Goal: Task Accomplishment & Management: Use online tool/utility

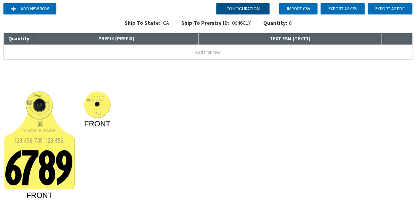
click at [254, 11] on button "Configuration" at bounding box center [243, 8] width 53 height 11
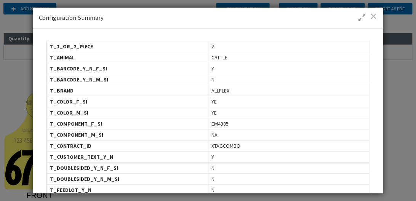
click at [374, 14] on span at bounding box center [374, 16] width 6 height 8
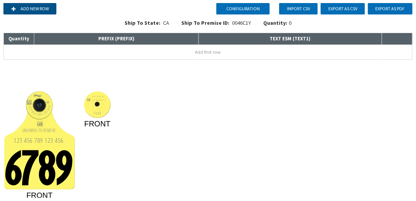
click at [29, 9] on button "Add new row" at bounding box center [29, 8] width 53 height 11
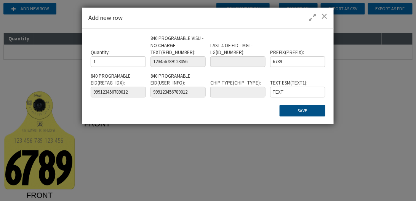
click at [307, 109] on button "Save" at bounding box center [303, 110] width 46 height 11
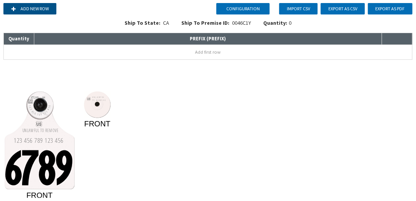
click at [37, 12] on button "Add new row" at bounding box center [29, 8] width 53 height 11
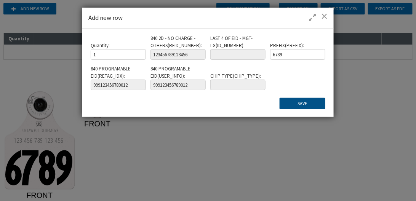
click at [302, 104] on button "Save" at bounding box center [303, 103] width 46 height 11
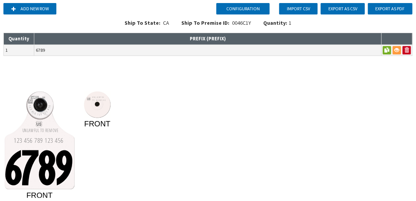
click at [35, 98] on rect at bounding box center [35, 97] width 8 height 3
click at [249, 6] on button "Configuration" at bounding box center [243, 8] width 53 height 11
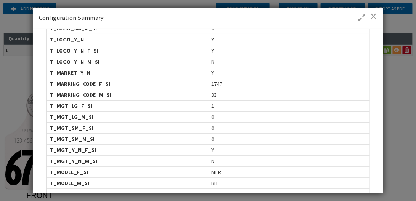
scroll to position [283, 0]
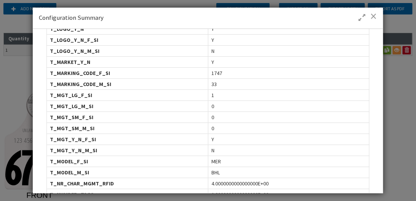
click at [374, 14] on span at bounding box center [374, 16] width 6 height 8
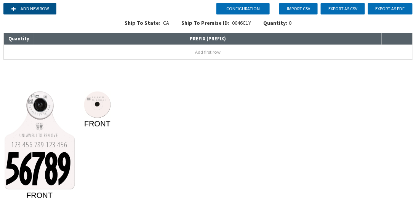
click at [37, 11] on button "Add new row" at bounding box center [29, 8] width 53 height 11
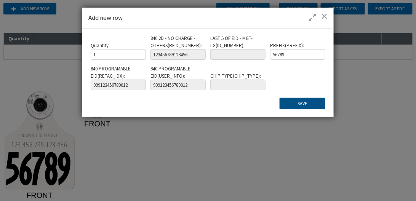
click at [313, 101] on button "Save" at bounding box center [303, 103] width 46 height 11
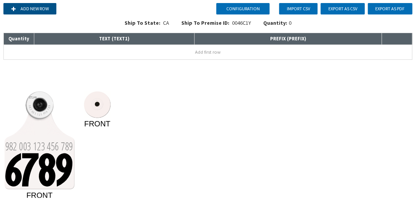
click at [38, 6] on button "Add new row" at bounding box center [29, 8] width 53 height 11
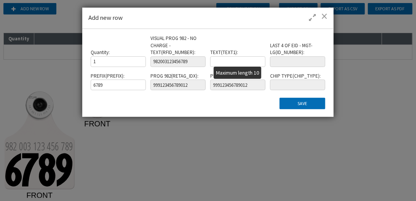
click at [240, 64] on input "text" at bounding box center [237, 61] width 55 height 11
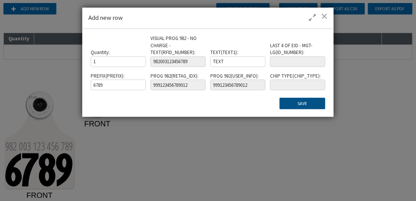
type input "TEXT"
click at [307, 100] on button "Save" at bounding box center [303, 103] width 46 height 11
